Goal: Understand process/instructions

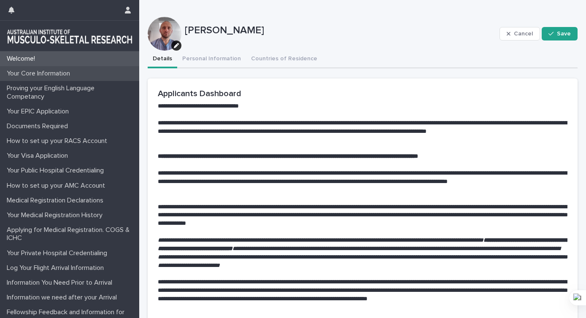
click at [66, 75] on p "Your Core Information" at bounding box center [39, 74] width 73 height 8
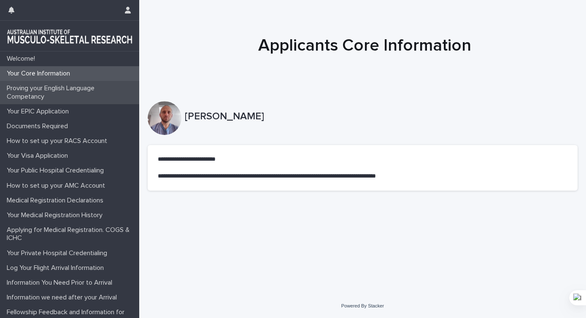
click at [68, 90] on p "Proving your English Language Competancy" at bounding box center [71, 92] width 136 height 16
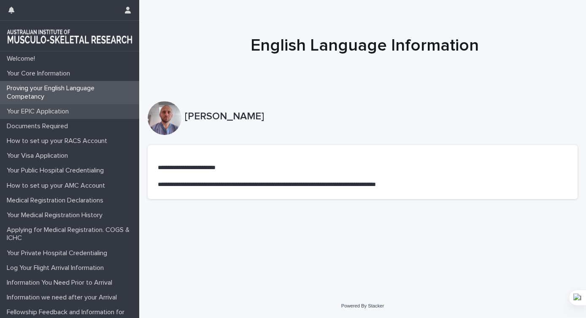
click at [68, 107] on div "Your EPIC Application" at bounding box center [69, 111] width 139 height 15
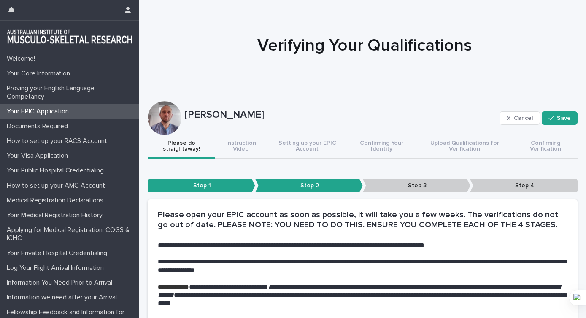
click at [422, 184] on p "Step 3" at bounding box center [417, 186] width 108 height 14
click at [398, 186] on p "Step 3" at bounding box center [417, 186] width 108 height 14
click at [250, 150] on button "Instruction Video" at bounding box center [240, 147] width 51 height 24
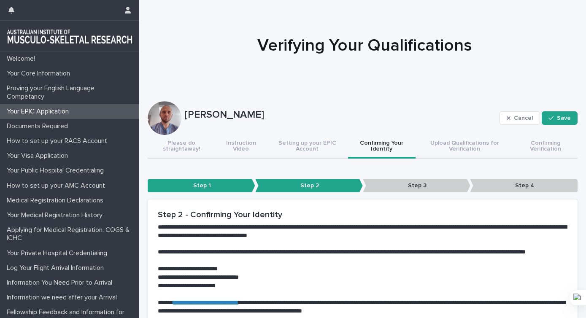
click at [379, 152] on button "Confirming Your Identity" at bounding box center [382, 147] width 68 height 24
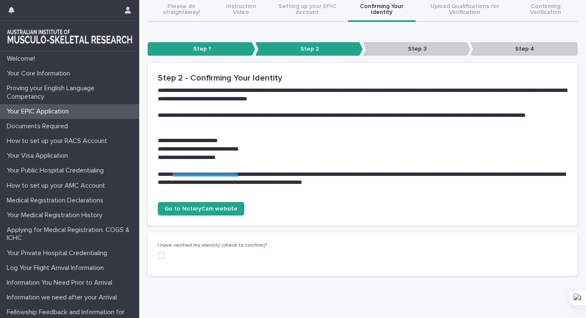
scroll to position [138, 0]
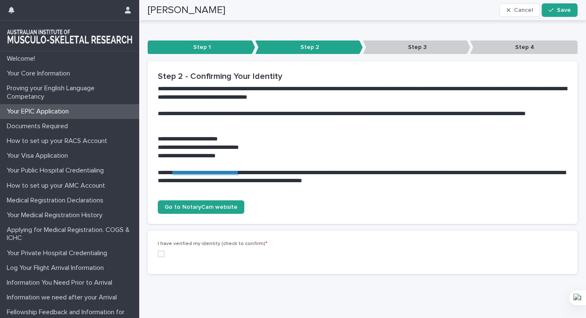
click at [228, 174] on link "**********" at bounding box center [205, 173] width 65 height 6
